Goal: Task Accomplishment & Management: Manage account settings

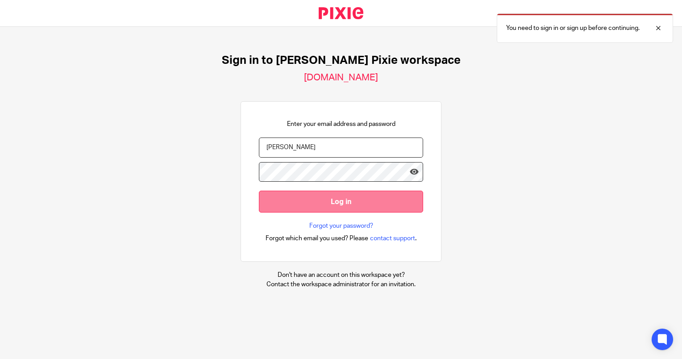
click at [329, 207] on input "Log in" at bounding box center [341, 202] width 164 height 22
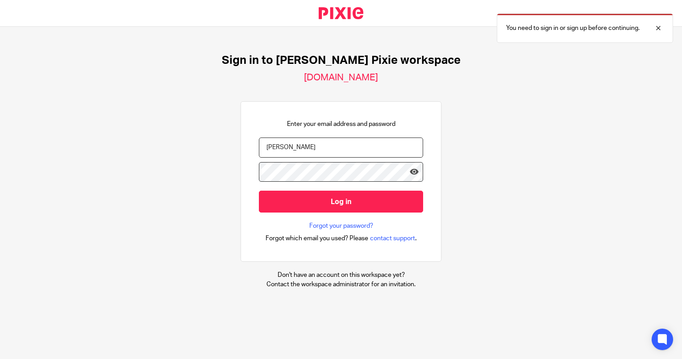
click at [311, 152] on input "[PERSON_NAME]" at bounding box center [341, 148] width 164 height 20
click at [458, 151] on div "Sign in to [PERSON_NAME] Pixie workspace [DOMAIN_NAME] Enter your email address…" at bounding box center [341, 171] width 682 height 289
click at [275, 146] on input "[PERSON_NAME]" at bounding box center [341, 148] width 164 height 20
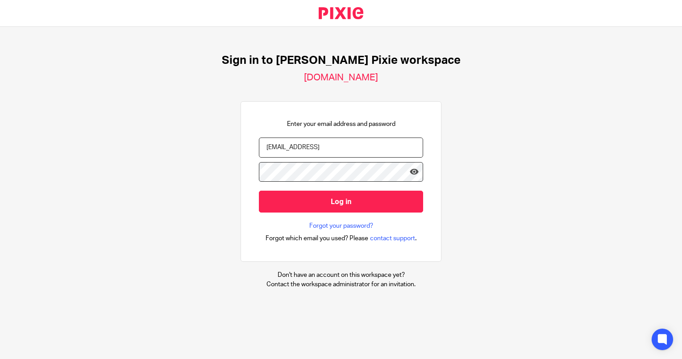
type input "[EMAIL_ADDRESS]"
click at [259, 191] on input "Log in" at bounding box center [341, 202] width 164 height 22
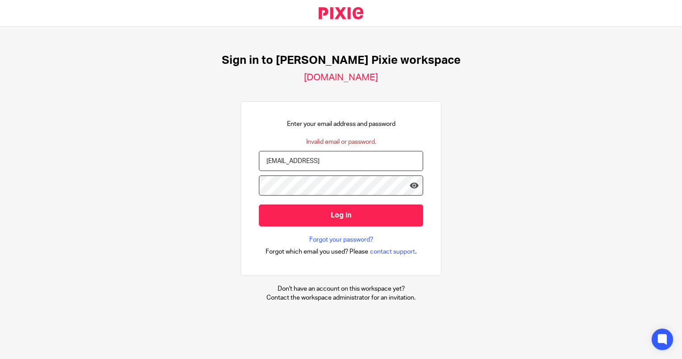
click at [388, 157] on input "[EMAIL_ADDRESS]" at bounding box center [341, 161] width 164 height 20
type input "[EMAIL_ADDRESS][DOMAIN_NAME]"
click at [259, 205] on input "Log in" at bounding box center [341, 216] width 164 height 22
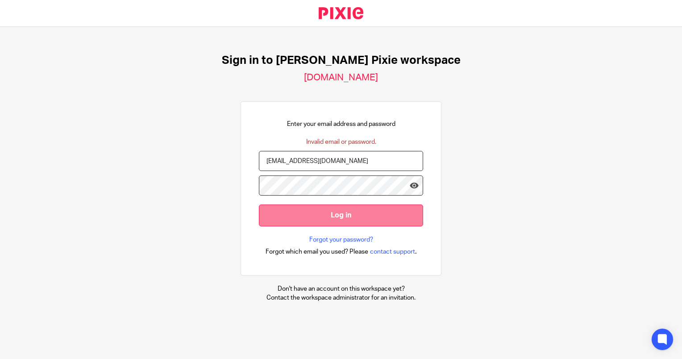
click at [323, 220] on input "Log in" at bounding box center [341, 216] width 164 height 22
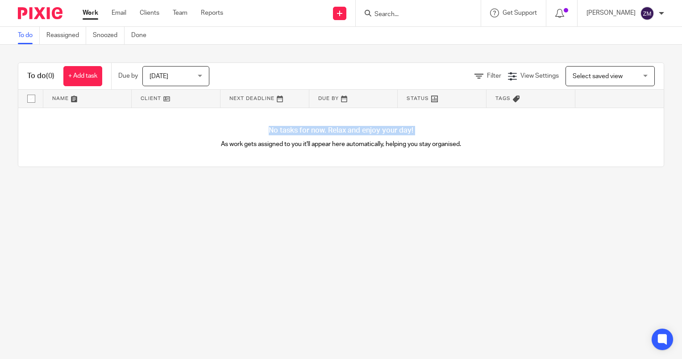
drag, startPoint x: 83, startPoint y: 118, endPoint x: 77, endPoint y: 161, distance: 43.8
click at [77, 161] on div "No tasks for now. Relax and enjoy your day! As work gets assigned to you it'll …" at bounding box center [341, 137] width 646 height 59
drag, startPoint x: 77, startPoint y: 161, endPoint x: 230, endPoint y: 160, distance: 153.2
click at [230, 160] on div "No tasks for now. Relax and enjoy your day! As work gets assigned to you it'll …" at bounding box center [341, 137] width 646 height 59
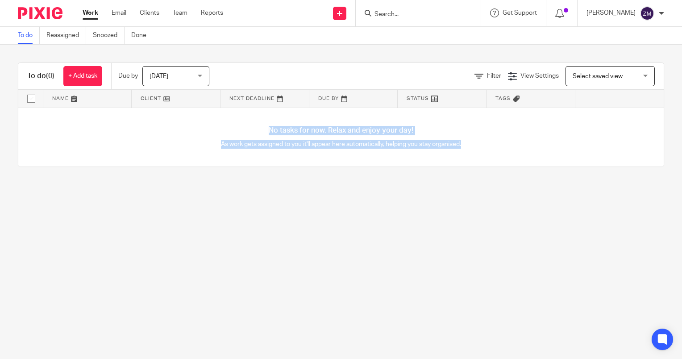
drag, startPoint x: 467, startPoint y: 152, endPoint x: 212, endPoint y: 125, distance: 256.4
click at [212, 125] on div "No tasks for now. Relax and enjoy your day! As work gets assigned to you it'll …" at bounding box center [341, 137] width 646 height 59
click at [238, 123] on div "No tasks for now. Relax and enjoy your day! As work gets assigned to you it'll …" at bounding box center [341, 137] width 646 height 59
drag, startPoint x: 249, startPoint y: 123, endPoint x: 626, endPoint y: 207, distance: 387.0
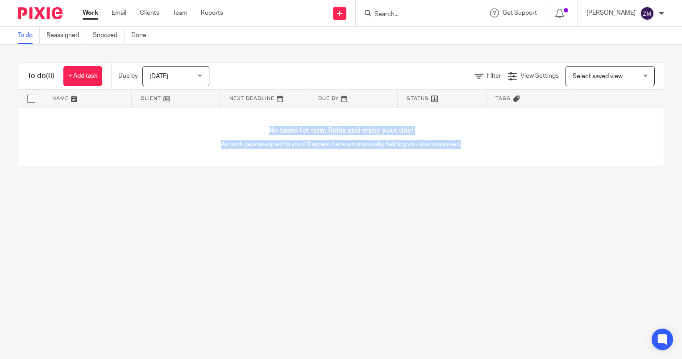
click at [626, 207] on main "To do Reassigned Snoozed Done To do (0) + Add task Due by Today Today Today Tom…" at bounding box center [341, 179] width 682 height 359
drag, startPoint x: 626, startPoint y: 207, endPoint x: 568, endPoint y: 205, distance: 58.5
click at [568, 205] on main "To do Reassigned Snoozed Done To do (0) + Add task Due by Today Today Today Tom…" at bounding box center [341, 179] width 682 height 359
click at [497, 180] on div "To do (0) + Add task Due by Today Today Today Tomorrow This week Next week This…" at bounding box center [341, 115] width 682 height 140
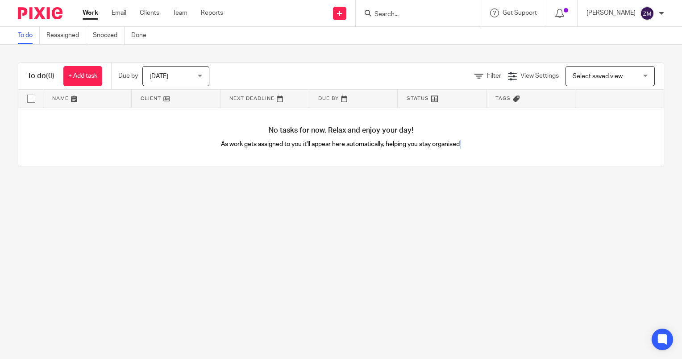
click at [497, 179] on div "To do (0) + Add task Due by Today Today Today Tomorrow This week Next week This…" at bounding box center [341, 115] width 682 height 140
click at [489, 184] on div "To do (0) + Add task Due by Today Today Today Tomorrow This week Next week This…" at bounding box center [341, 115] width 682 height 140
click at [491, 157] on div "No tasks for now. Relax and enjoy your day! As work gets assigned to you it'll …" at bounding box center [341, 137] width 646 height 59
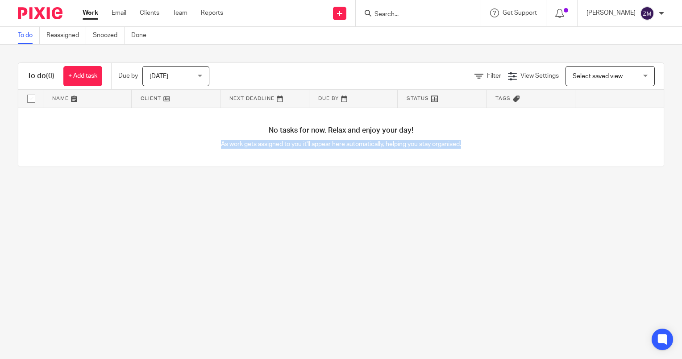
click at [491, 157] on div "No tasks for now. Relax and enjoy your day! As work gets assigned to you it'll …" at bounding box center [341, 137] width 646 height 59
drag, startPoint x: 491, startPoint y: 157, endPoint x: 415, endPoint y: 192, distance: 83.1
click at [415, 192] on main "To do Reassigned Snoozed Done To do (0) + Add task Due by Today Today Today Tom…" at bounding box center [341, 179] width 682 height 359
